Goal: Task Accomplishment & Management: Manage account settings

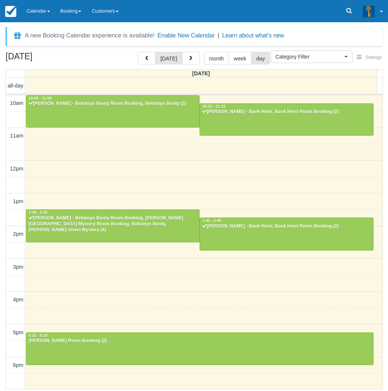
select select
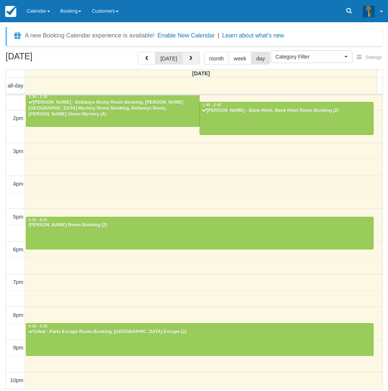
click at [190, 59] on span "button" at bounding box center [190, 58] width 5 height 5
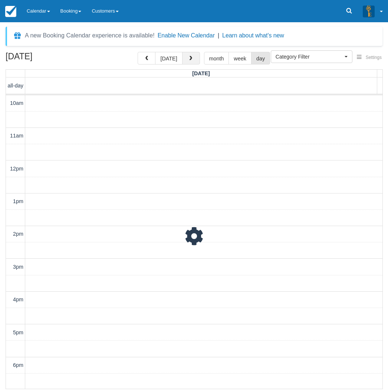
scroll to position [116, 0]
click at [179, 60] on button "today" at bounding box center [168, 58] width 27 height 13
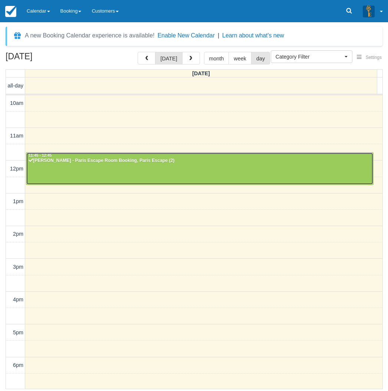
click at [126, 160] on div "Justine Chessells - Paris Escape Room Booking, Paris Escape (2)" at bounding box center [199, 161] width 343 height 6
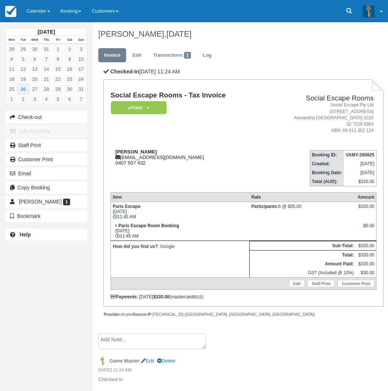
drag, startPoint x: 158, startPoint y: 153, endPoint x: 115, endPoint y: 154, distance: 42.6
click at [115, 154] on div "[PERSON_NAME] [PERSON_NAME][EMAIL_ADDRESS][DOMAIN_NAME] 0407 507 432" at bounding box center [186, 157] width 152 height 17
copy strong "[PERSON_NAME]"
click at [45, 12] on link "Calendar" at bounding box center [38, 11] width 34 height 22
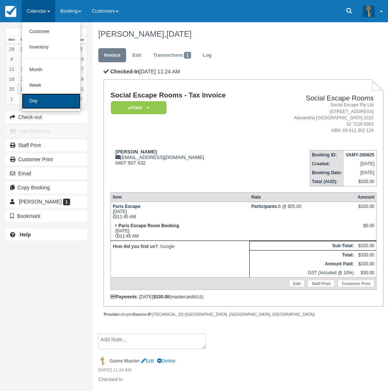
click at [42, 104] on link "Day" at bounding box center [51, 101] width 59 height 16
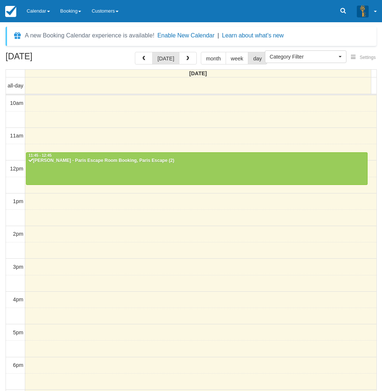
select select
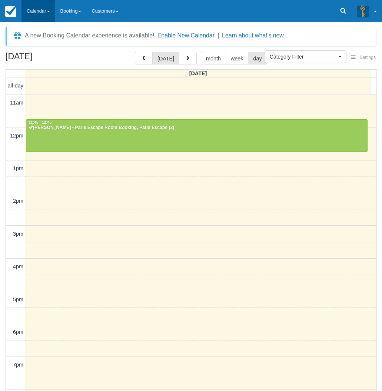
click at [36, 11] on link "Calendar" at bounding box center [38, 11] width 34 height 22
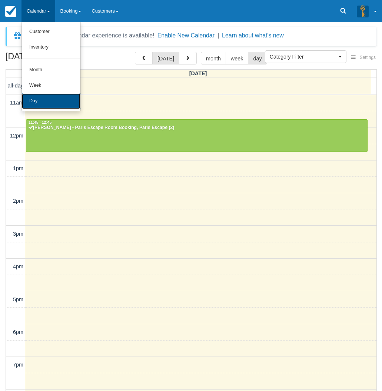
click at [38, 106] on link "Day" at bounding box center [51, 101] width 59 height 16
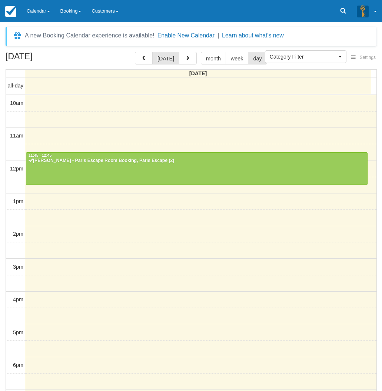
select select
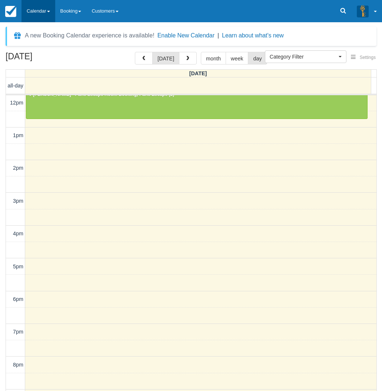
click at [41, 19] on link "Calendar" at bounding box center [38, 11] width 34 height 22
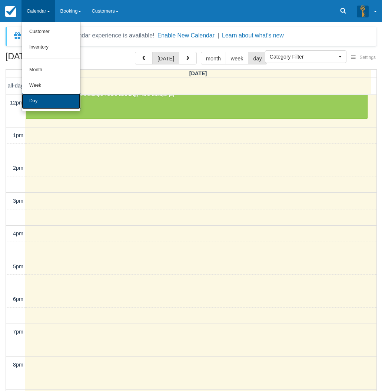
click at [37, 104] on link "Day" at bounding box center [51, 101] width 59 height 16
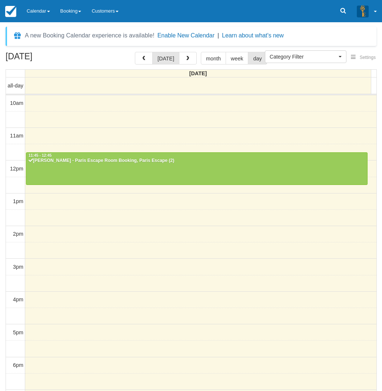
select select
click at [185, 53] on button "button" at bounding box center [188, 58] width 18 height 13
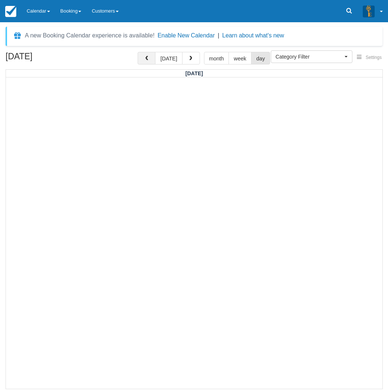
click at [148, 60] on span "button" at bounding box center [146, 58] width 5 height 5
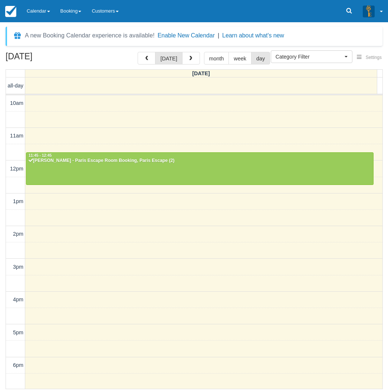
scroll to position [66, 0]
